Goal: Task Accomplishment & Management: Complete application form

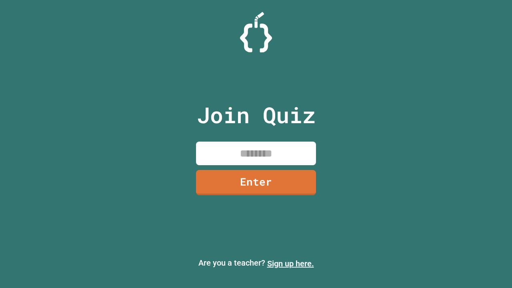
click at [290, 264] on link "Sign up here." at bounding box center [290, 264] width 47 height 10
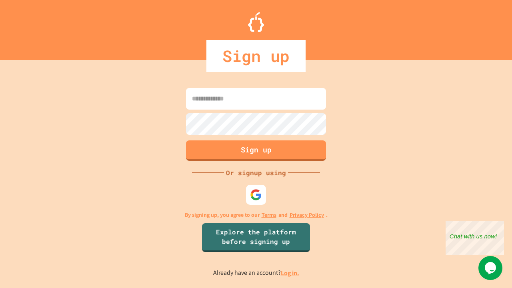
click at [290, 273] on link "Log in." at bounding box center [290, 273] width 18 height 8
